Goal: Information Seeking & Learning: Learn about a topic

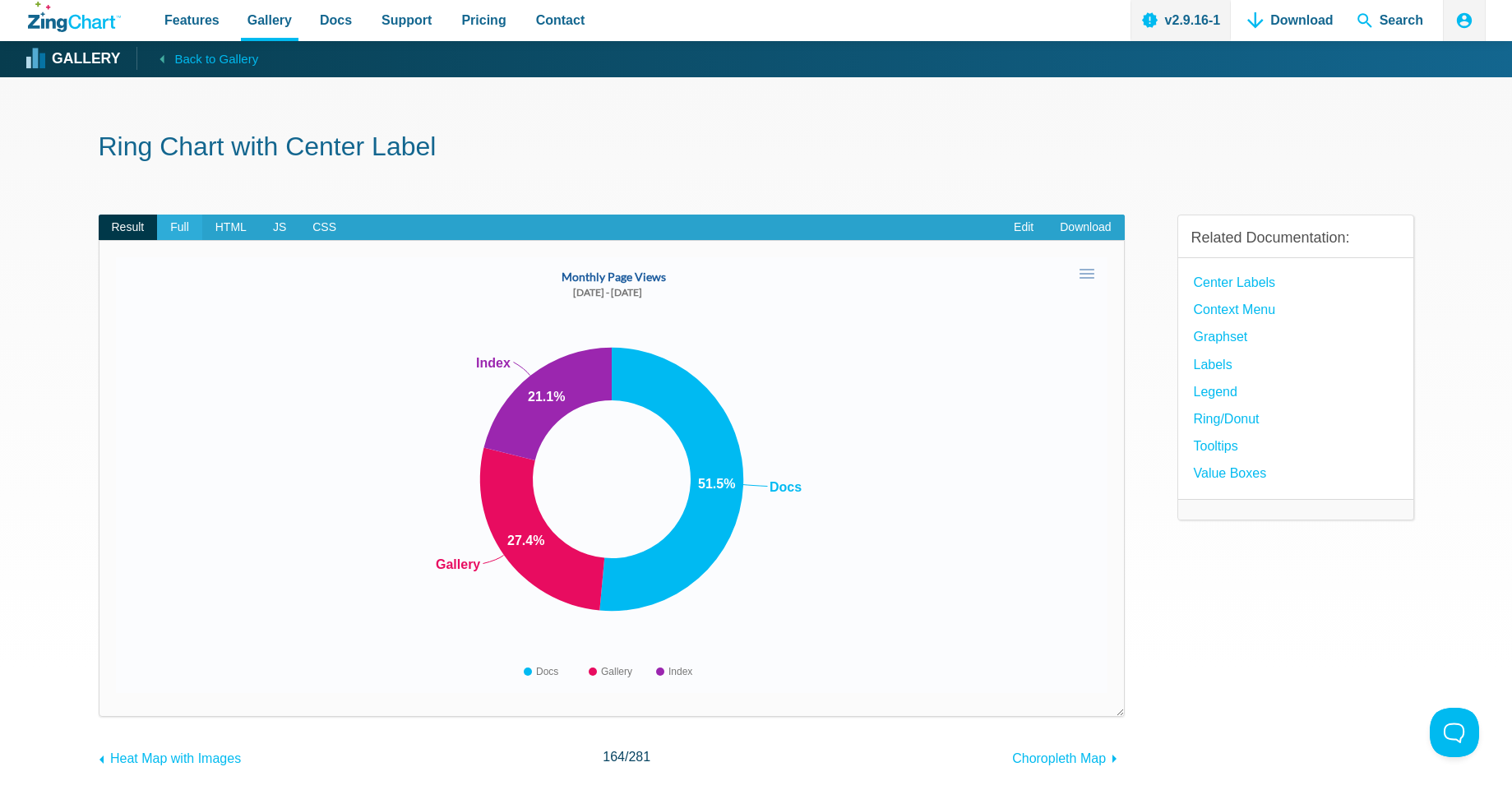
click at [183, 227] on span "Full" at bounding box center [179, 227] width 45 height 26
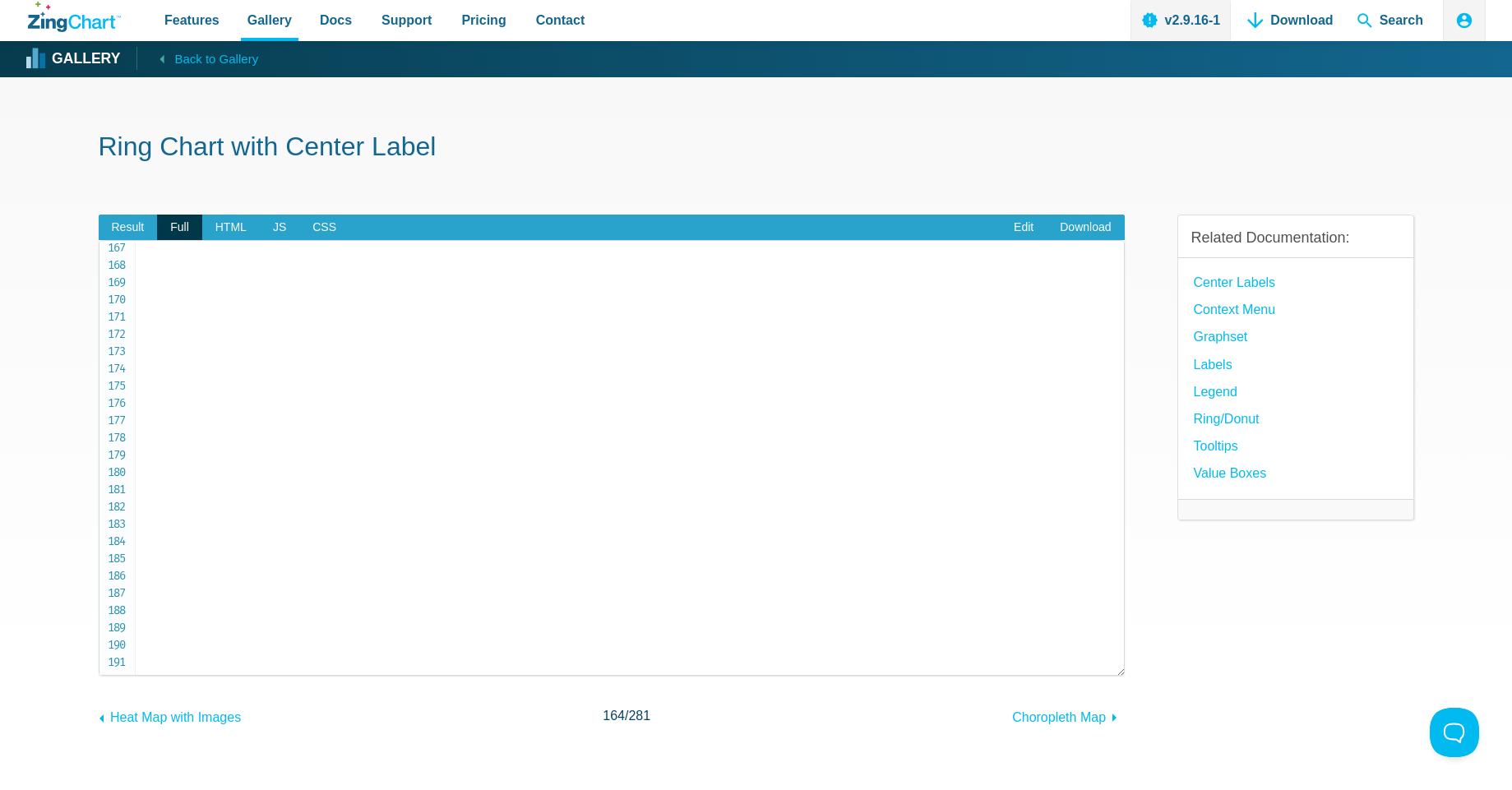
scroll to position [2876, 0]
click at [119, 232] on span "Result" at bounding box center [129, 227] width 59 height 26
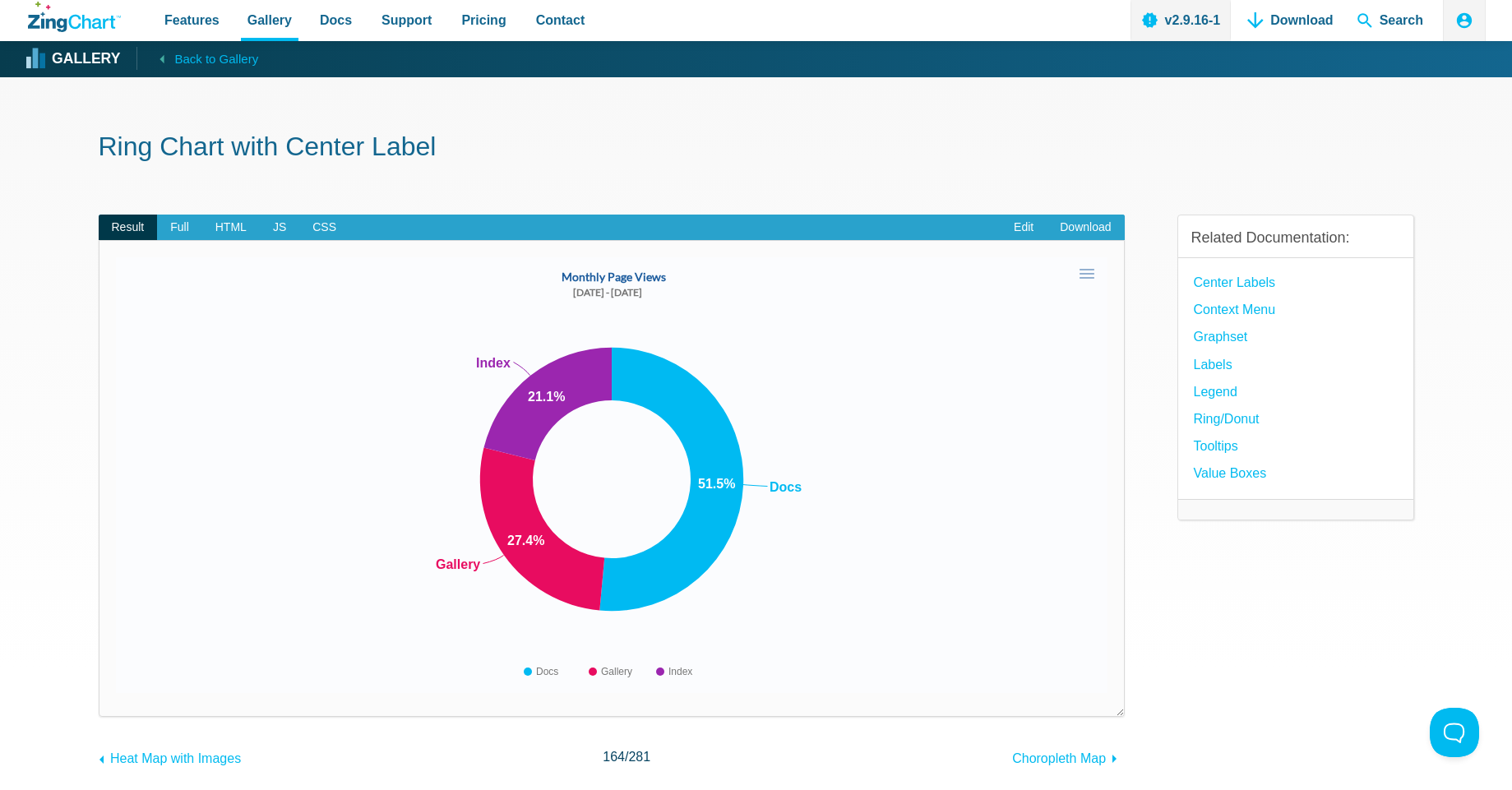
click at [116, 693] on area "Monthly Page Views" at bounding box center [116, 693] width 0 height 0
click at [274, 224] on span "JS" at bounding box center [279, 227] width 39 height 26
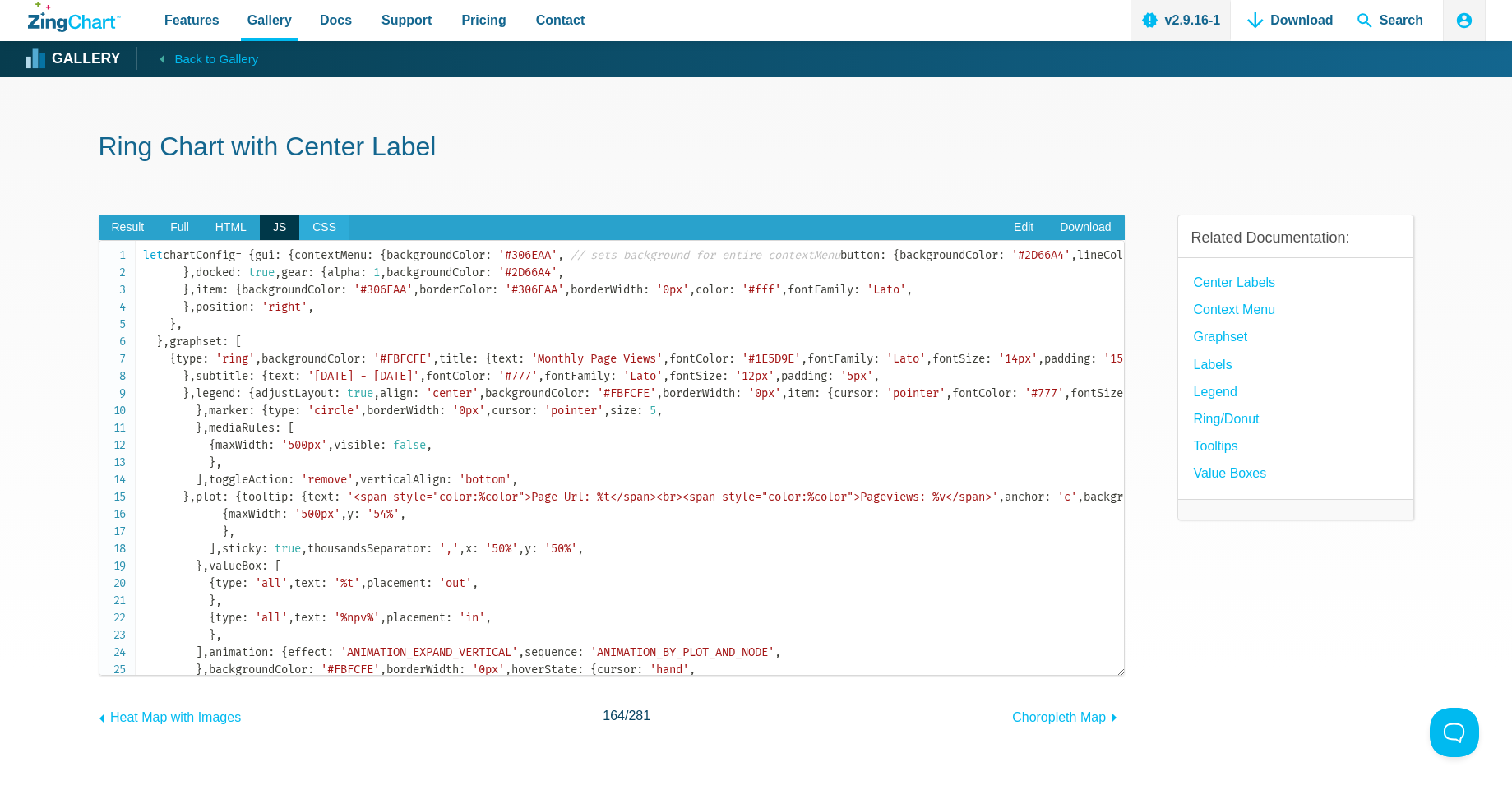
click at [313, 224] on span "CSS" at bounding box center [324, 227] width 50 height 26
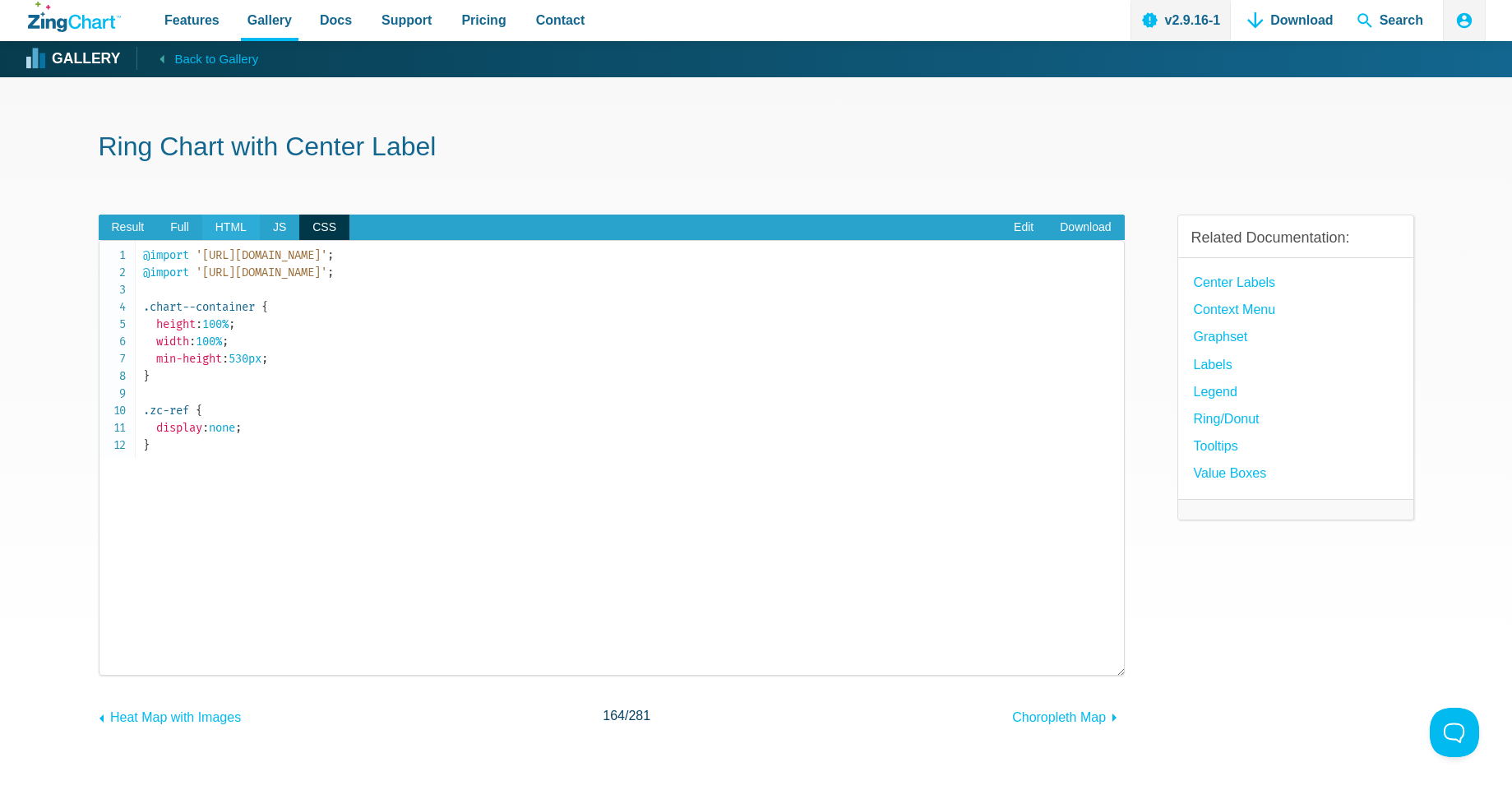
click at [232, 224] on span "HTML" at bounding box center [231, 227] width 58 height 26
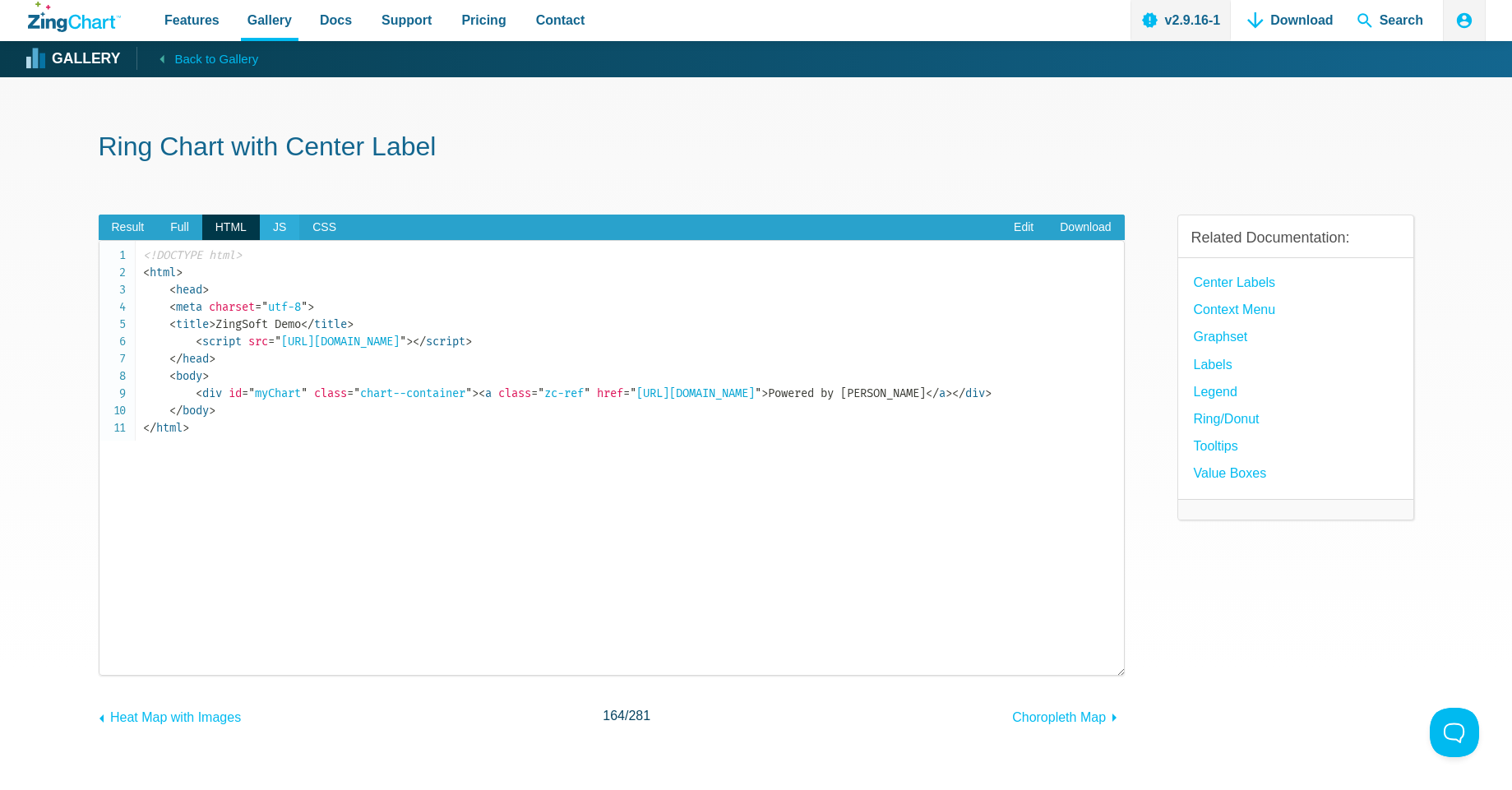
click at [295, 218] on span "JS" at bounding box center [279, 227] width 39 height 26
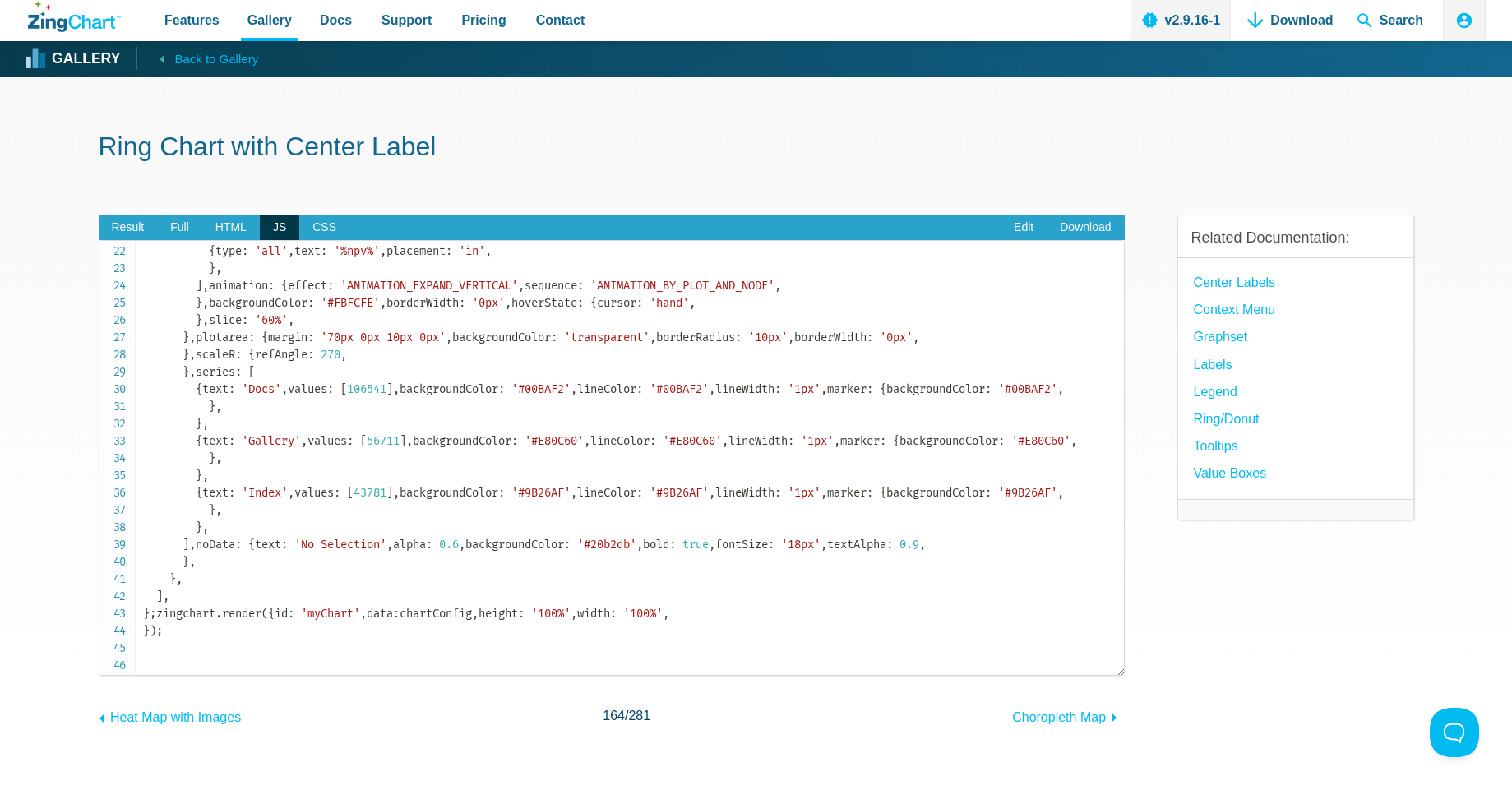
scroll to position [395, 0]
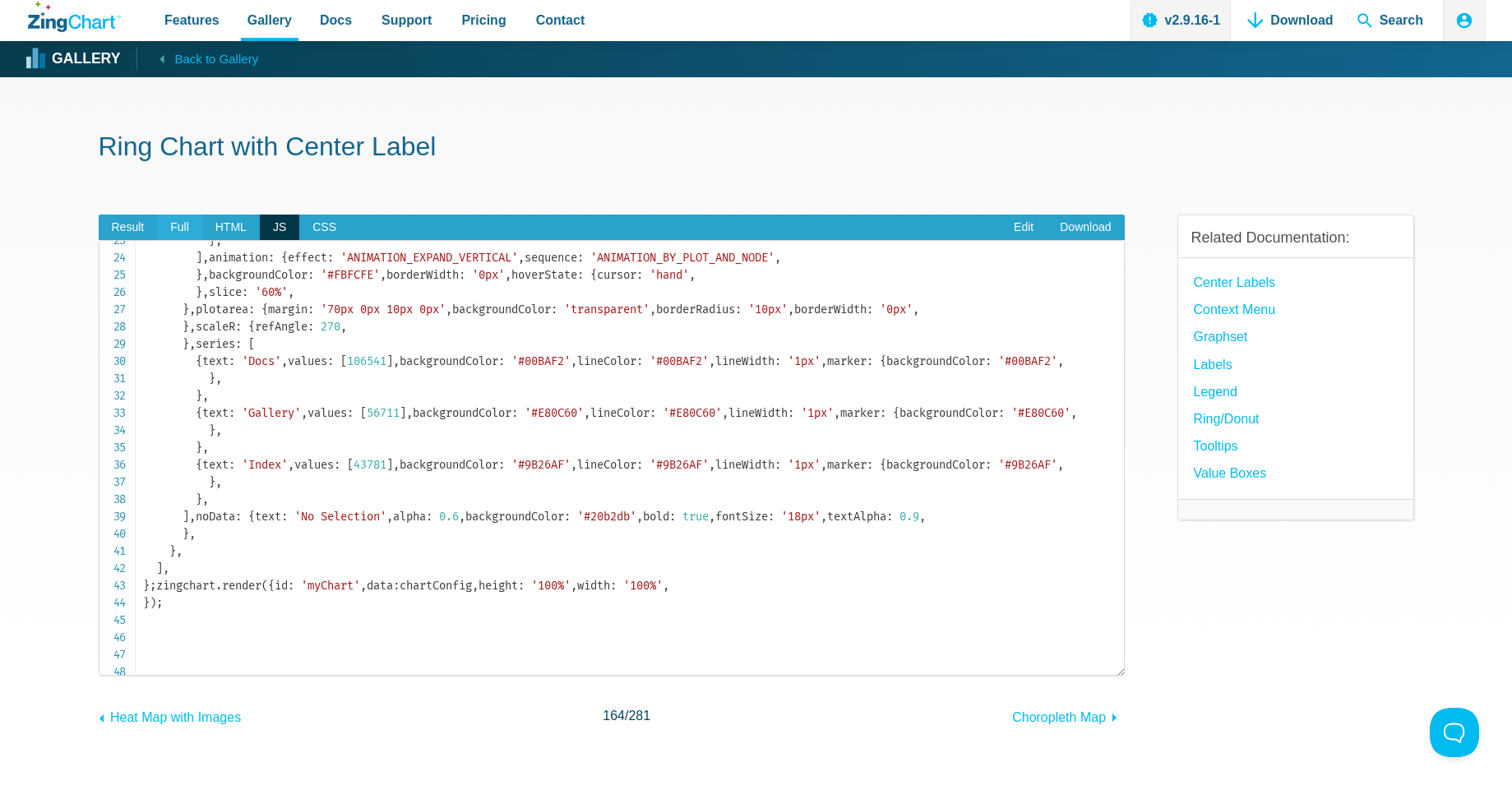
click at [186, 221] on span "Full" at bounding box center [179, 227] width 45 height 26
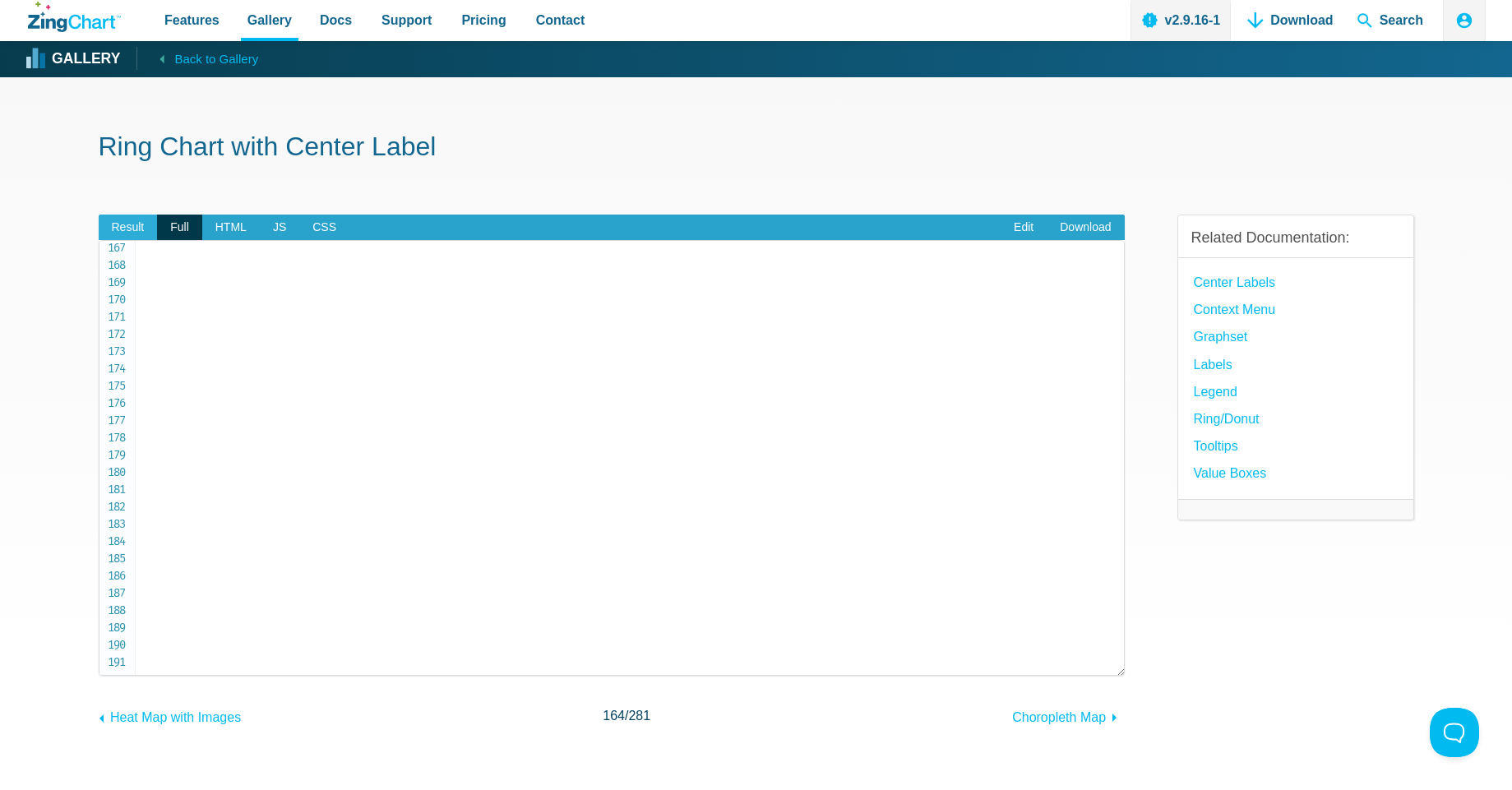
click at [141, 227] on span "Result" at bounding box center [129, 227] width 59 height 26
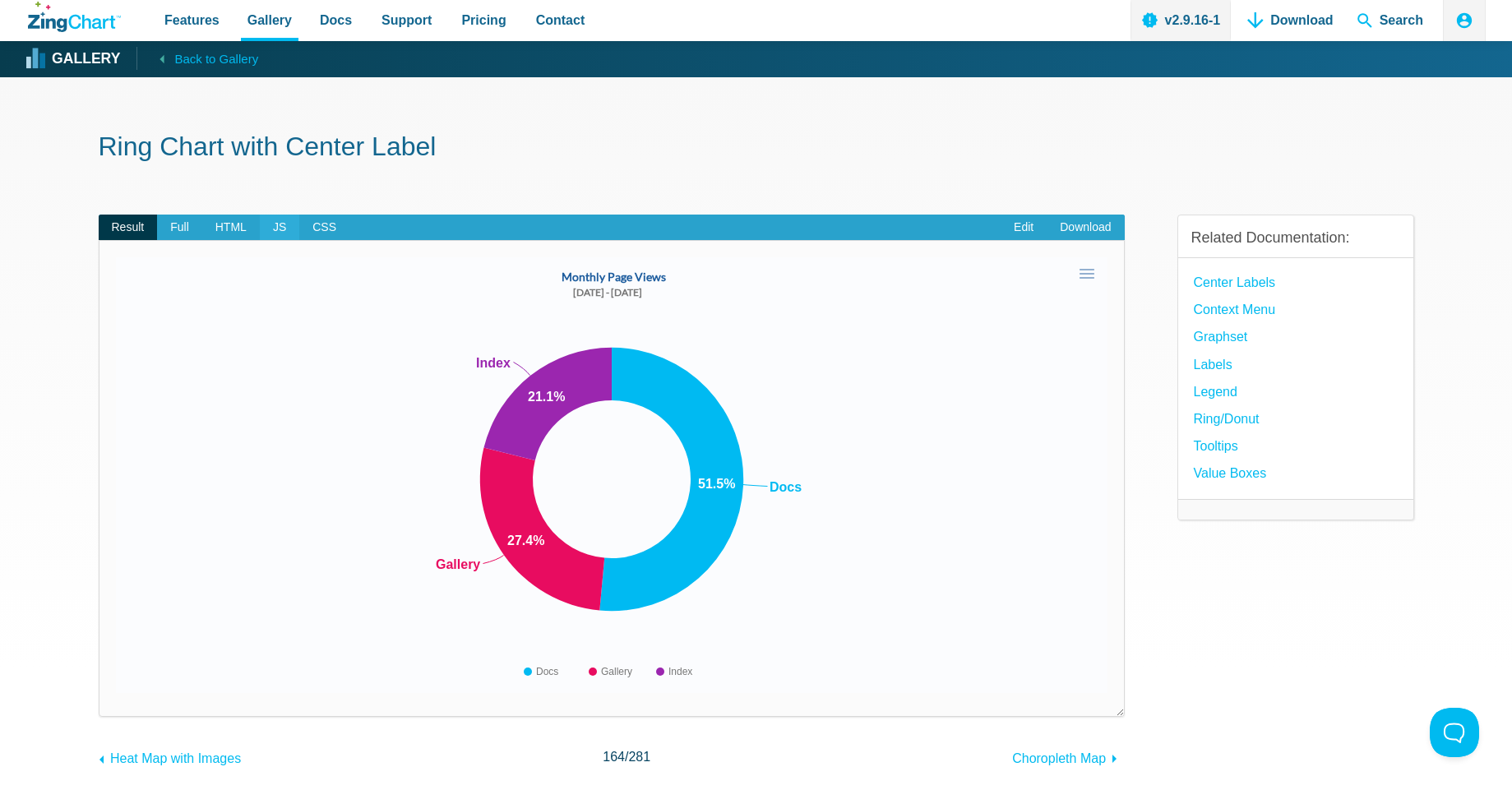
click at [271, 221] on span "JS" at bounding box center [279, 227] width 39 height 26
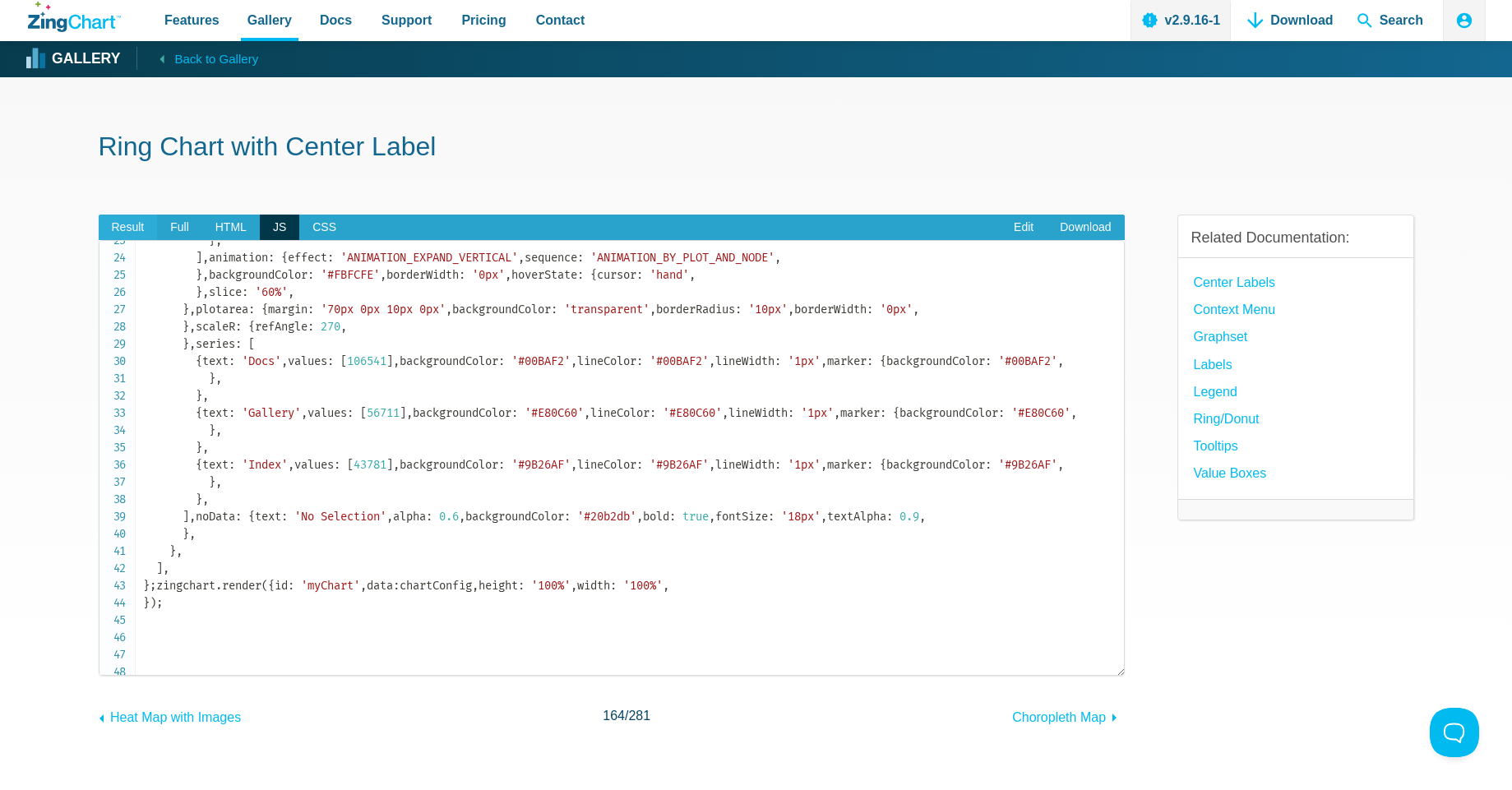
click at [119, 229] on span "Result" at bounding box center [129, 227] width 59 height 26
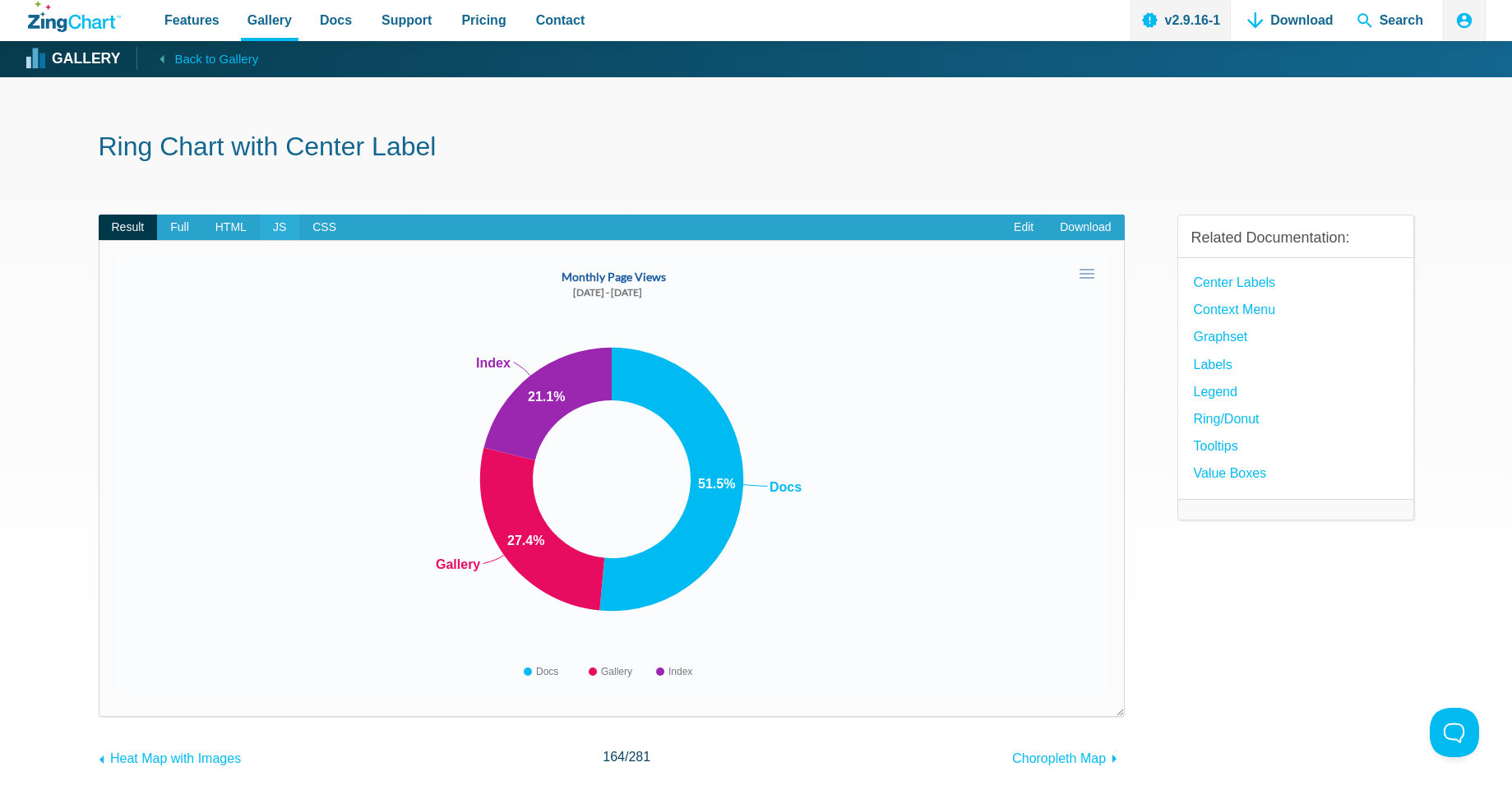
click at [275, 223] on span "JS" at bounding box center [279, 227] width 39 height 26
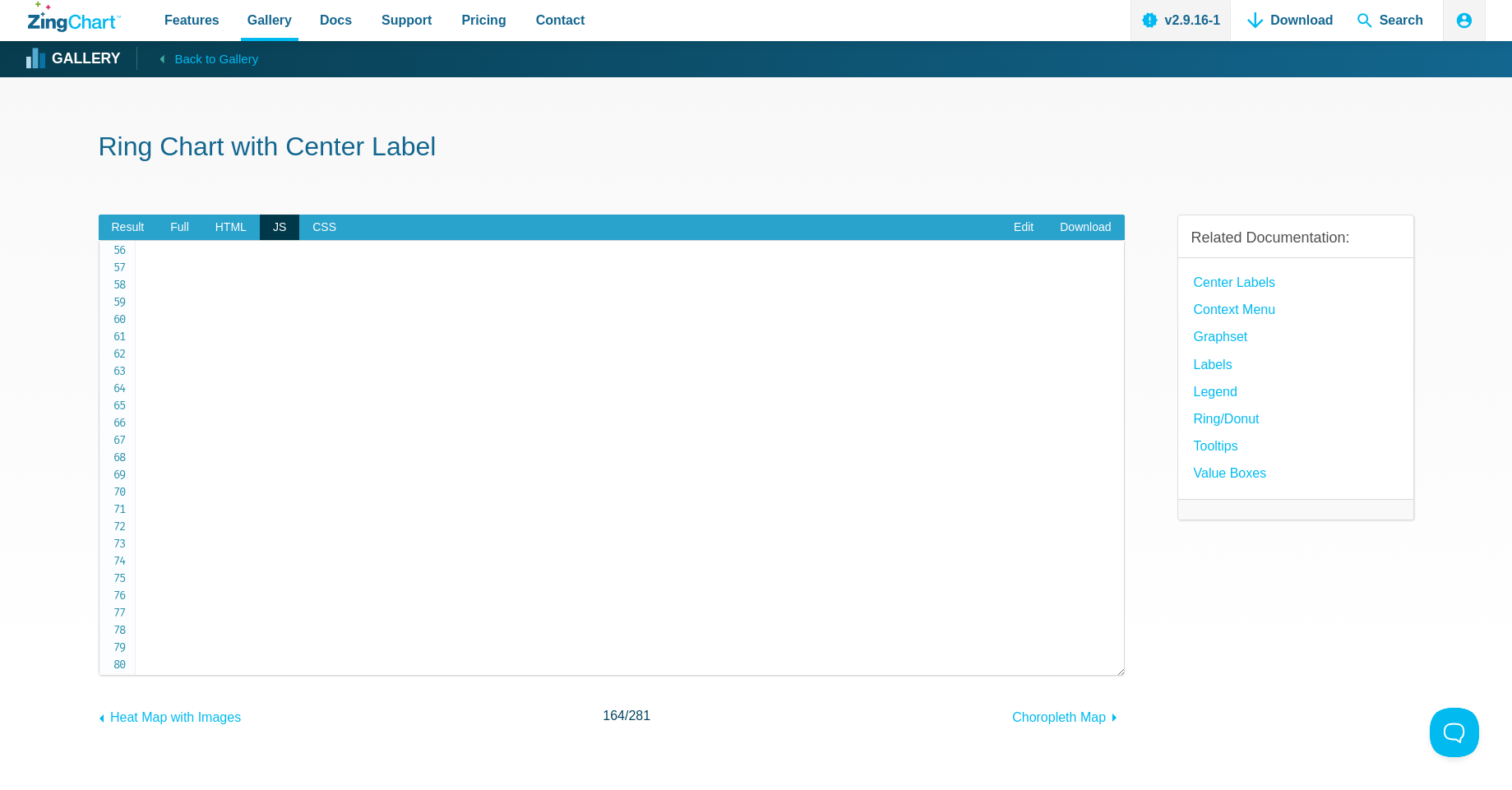
scroll to position [987, 0]
